Goal: Answer question/provide support

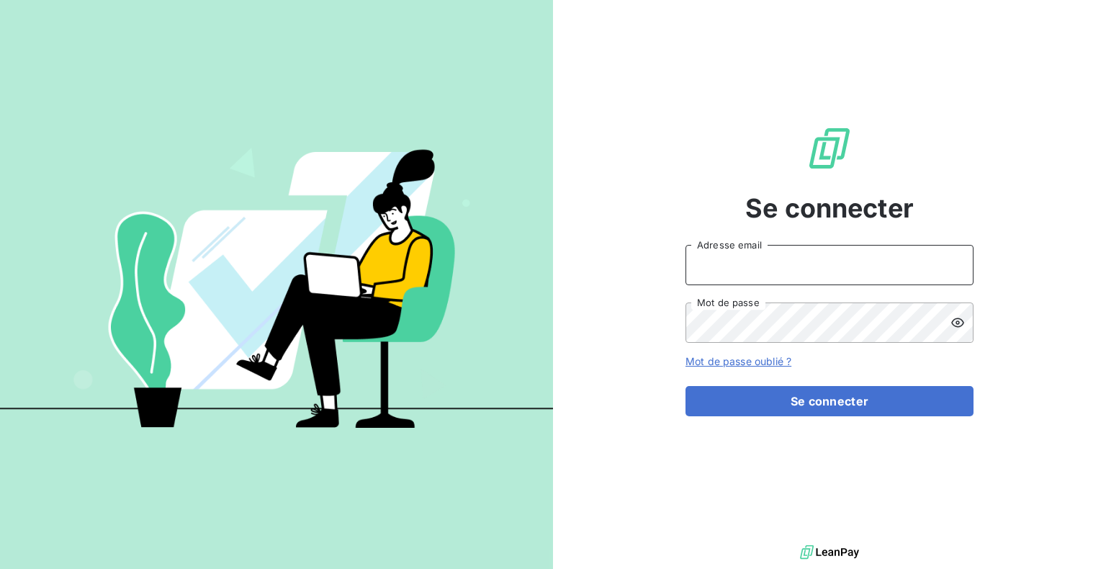
type input "[EMAIL_ADDRESS][DOMAIN_NAME]"
click at [834, 418] on div "Se connecter [EMAIL_ADDRESS][DOMAIN_NAME] Adresse email Mot de passe Mot de pas…" at bounding box center [830, 271] width 288 height 542
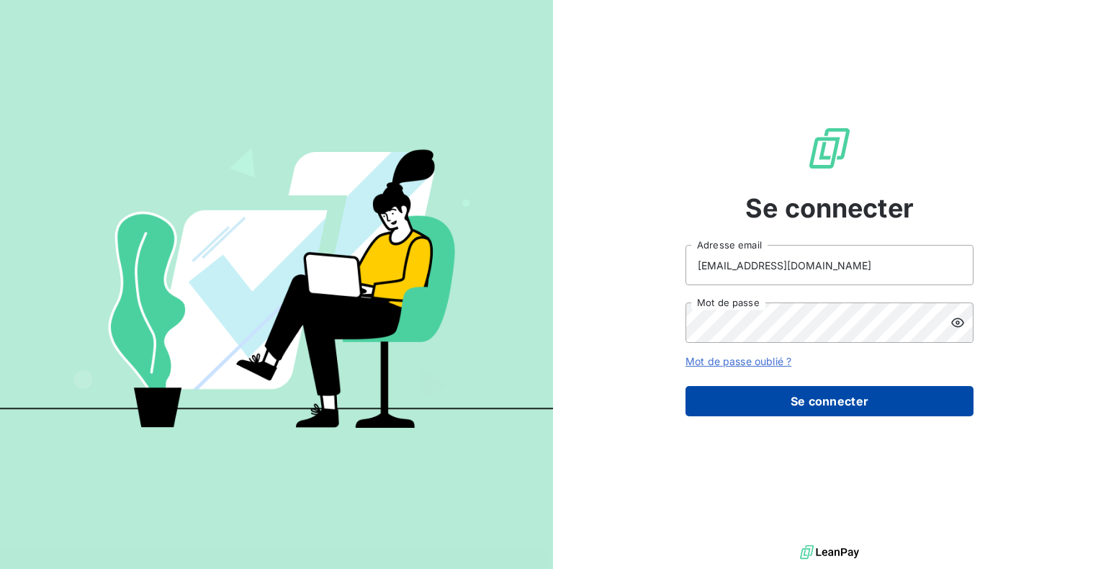
click at [775, 400] on button "Se connecter" at bounding box center [830, 401] width 288 height 30
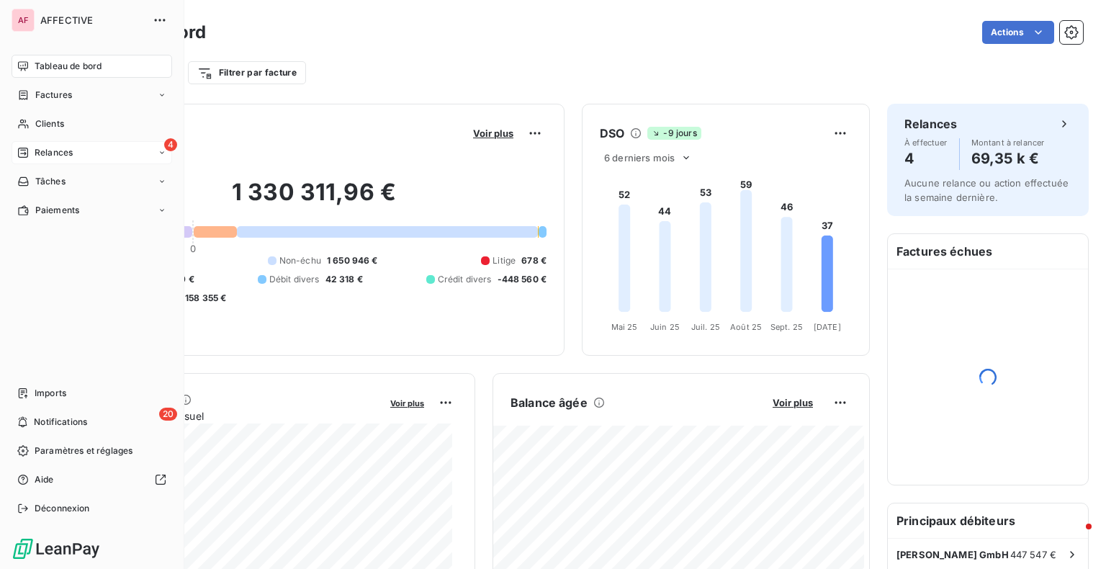
click at [22, 156] on icon at bounding box center [23, 153] width 12 height 12
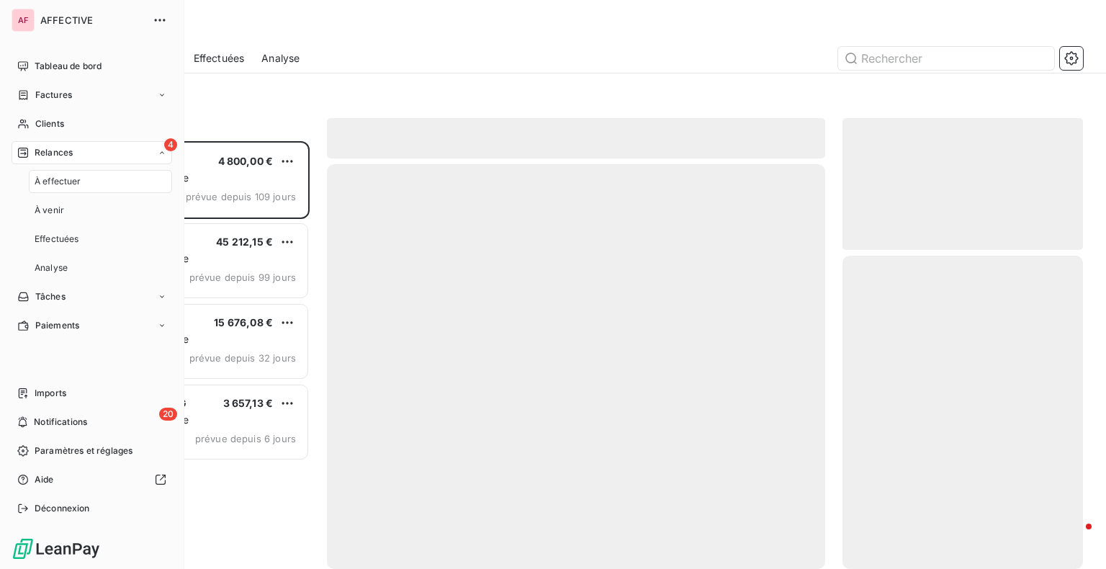
scroll to position [417, 229]
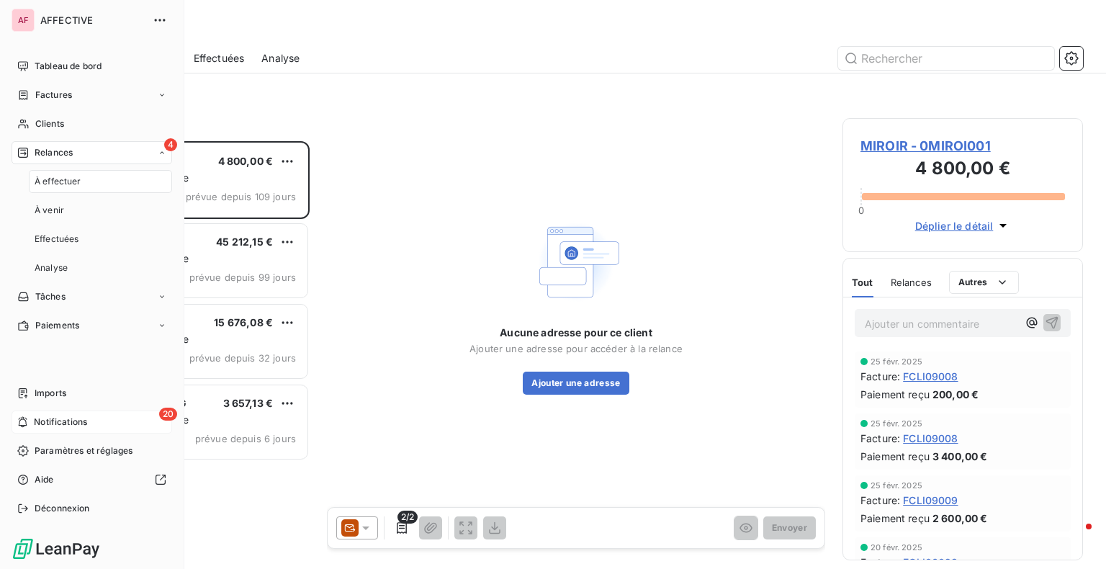
click at [71, 419] on span "Notifications" at bounding box center [60, 422] width 53 height 13
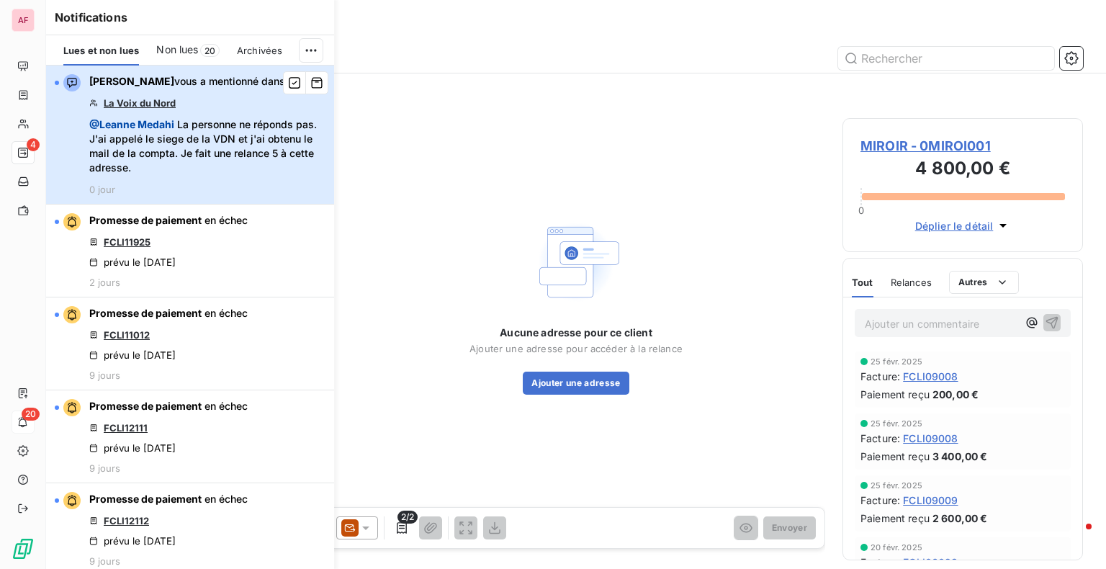
click at [219, 146] on span "@ [PERSON_NAME] La personne ne réponds pas. J'ai appelé le siege de la VDN et j…" at bounding box center [207, 146] width 236 height 58
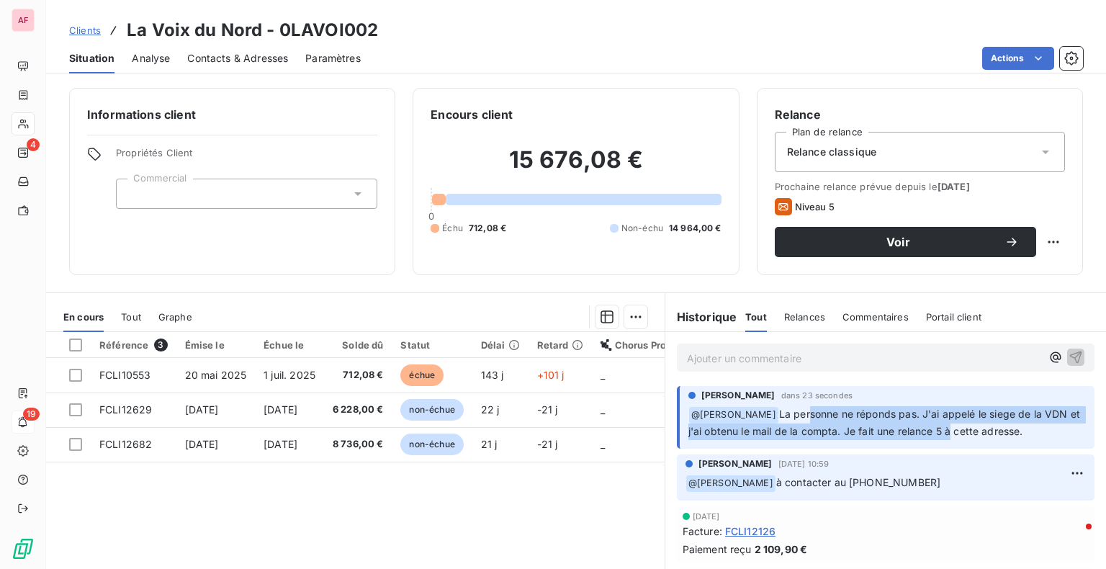
drag, startPoint x: 793, startPoint y: 411, endPoint x: 941, endPoint y: 425, distance: 148.3
click at [941, 425] on span "La personne ne réponds pas. J'ai appelé le siege de la VDN et j'ai obtenu le ma…" at bounding box center [886, 423] width 395 height 30
click at [906, 435] on span "La personne ne réponds pas. J'ai appelé le siege de la VDN et j'ai obtenu le ma…" at bounding box center [886, 423] width 395 height 30
